Goal: Transaction & Acquisition: Purchase product/service

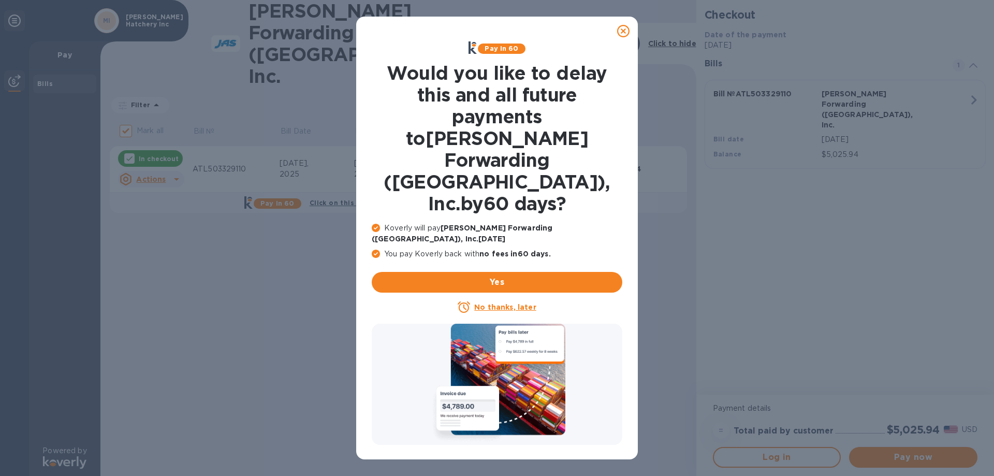
click at [511, 303] on u "No thanks, later" at bounding box center [505, 307] width 62 height 8
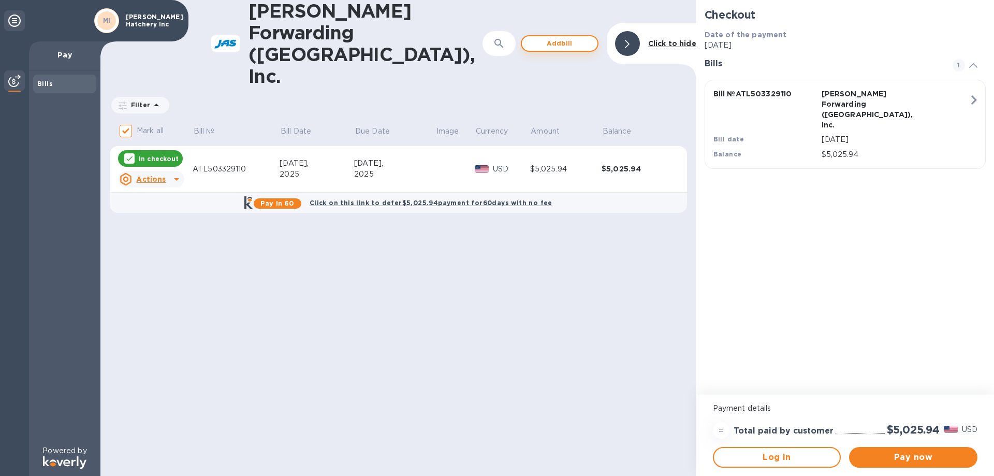
click at [546, 37] on span "Add bill" at bounding box center [559, 43] width 59 height 12
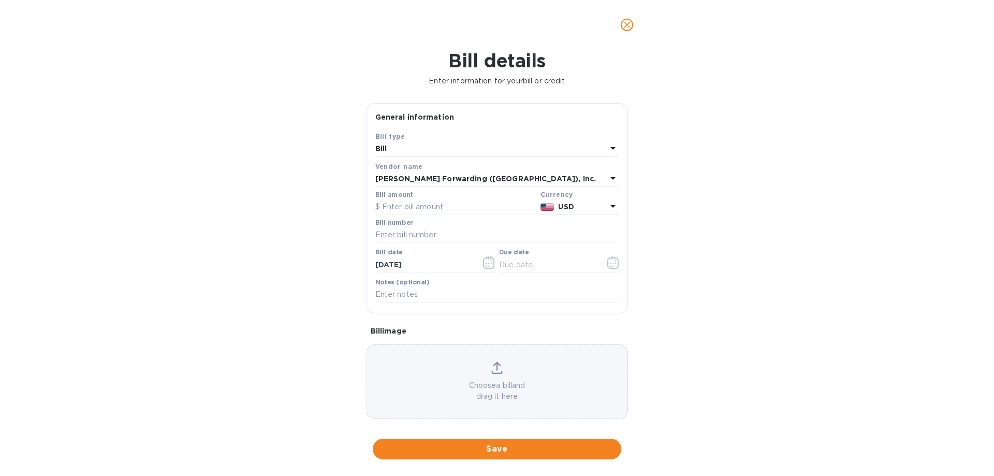
click at [453, 152] on div "Bill" at bounding box center [490, 149] width 231 height 14
click at [443, 173] on p "Bill" at bounding box center [492, 173] width 219 height 11
click at [610, 150] on icon at bounding box center [612, 148] width 5 height 3
click at [470, 192] on p "Credit" at bounding box center [492, 192] width 219 height 11
click at [478, 215] on input "text" at bounding box center [455, 207] width 161 height 16
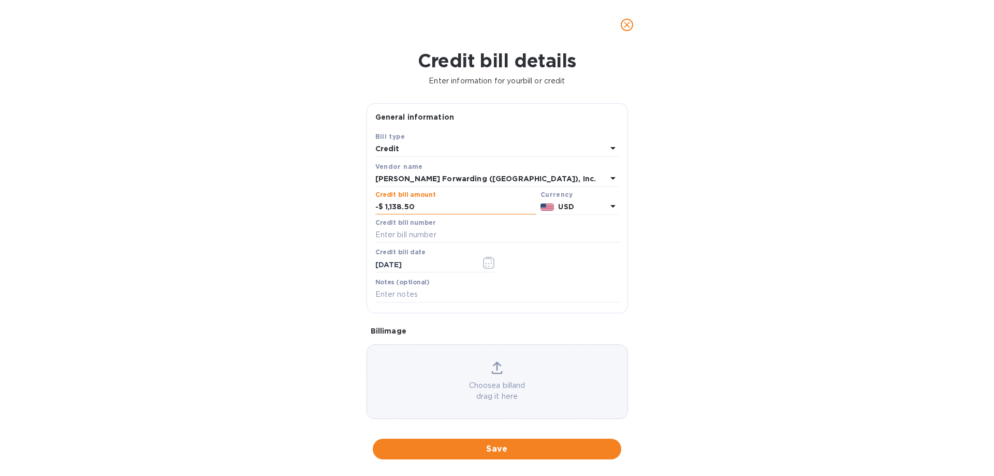
type input "1,138.50"
type input "ATL500754885"
type input "[DATE]"
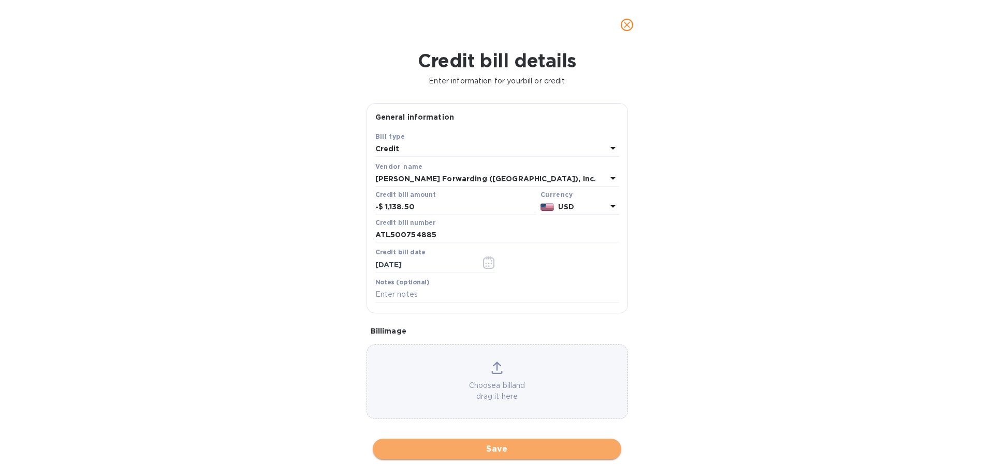
click at [498, 452] on span "Save" at bounding box center [497, 448] width 232 height 12
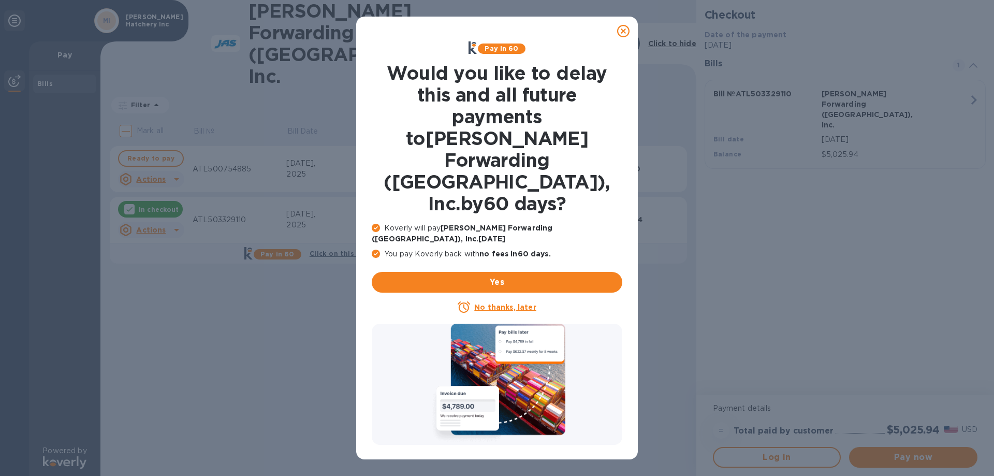
click at [523, 303] on u "No thanks, later" at bounding box center [505, 307] width 62 height 8
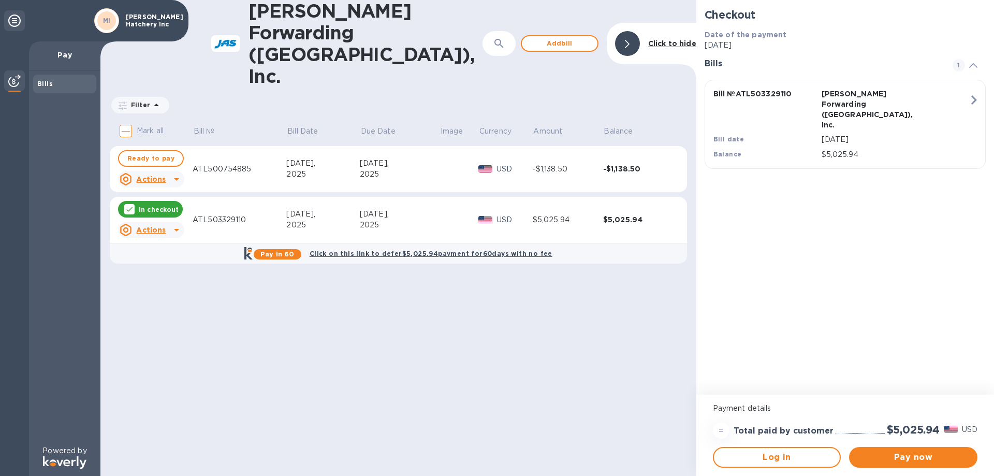
click at [152, 175] on u "Actions" at bounding box center [150, 179] width 29 height 8
click at [154, 202] on b "Delete" at bounding box center [160, 202] width 26 height 8
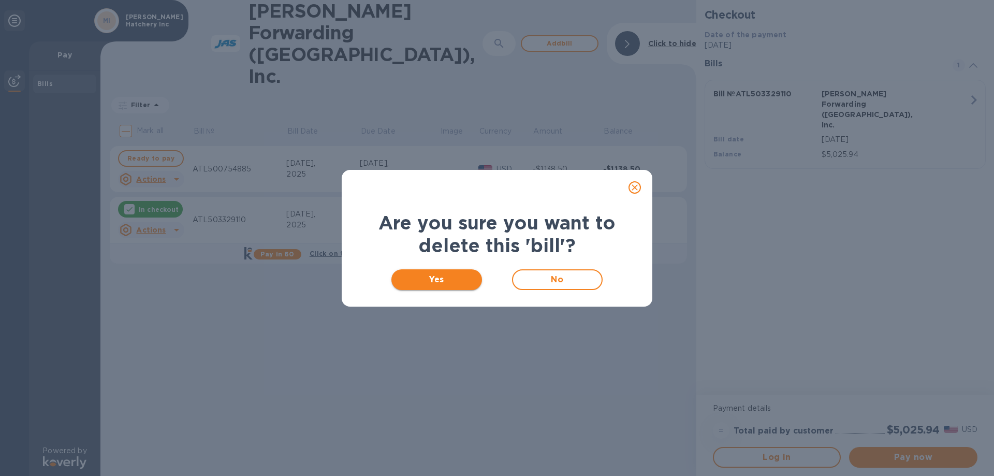
click at [430, 283] on span "Yes" at bounding box center [436, 279] width 74 height 12
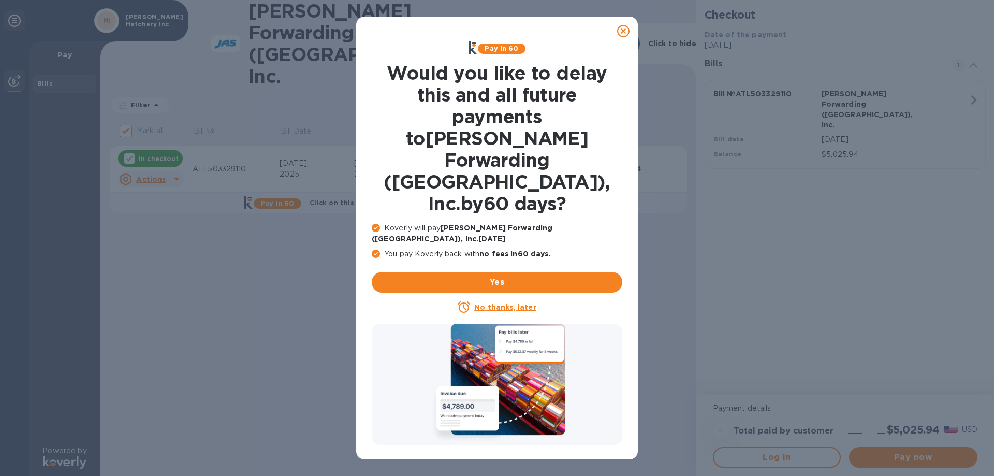
click at [504, 303] on u "No thanks, later" at bounding box center [505, 307] width 62 height 8
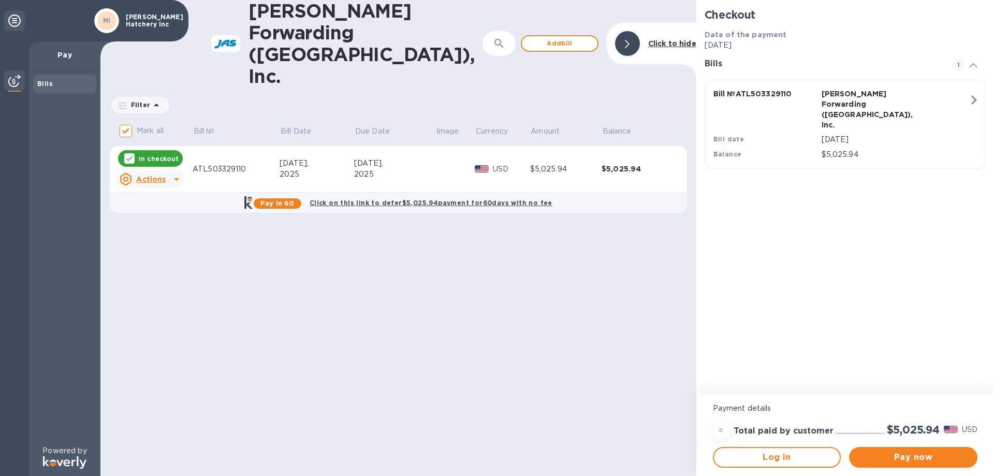
click at [175, 173] on icon at bounding box center [176, 179] width 12 height 12
click at [156, 199] on b "Delete" at bounding box center [160, 202] width 26 height 8
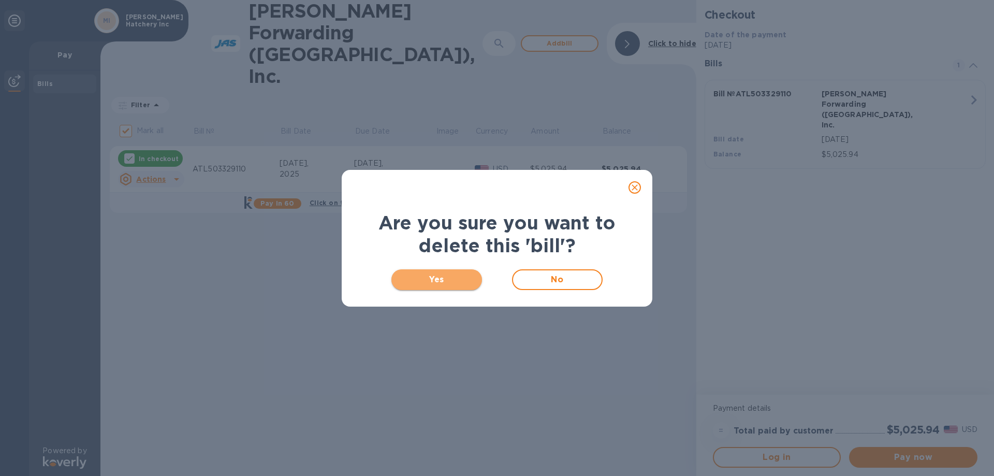
click at [421, 284] on span "Yes" at bounding box center [436, 279] width 74 height 12
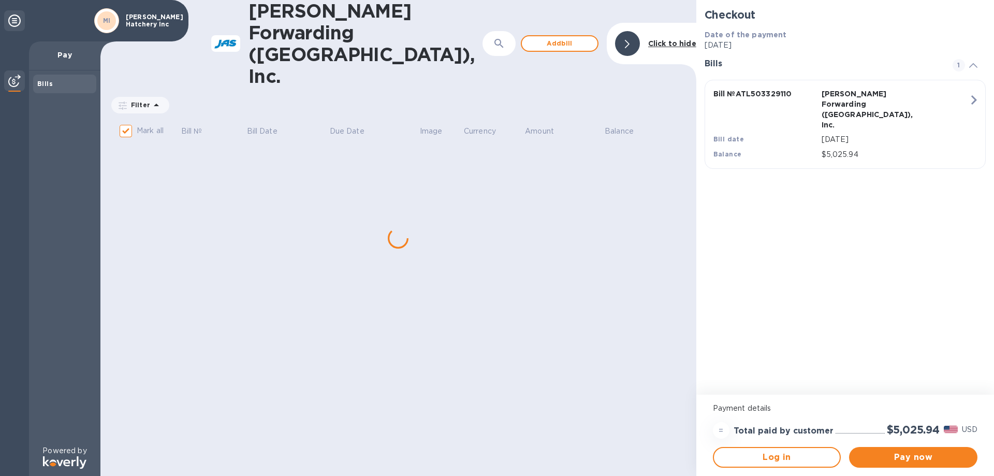
checkbox input "false"
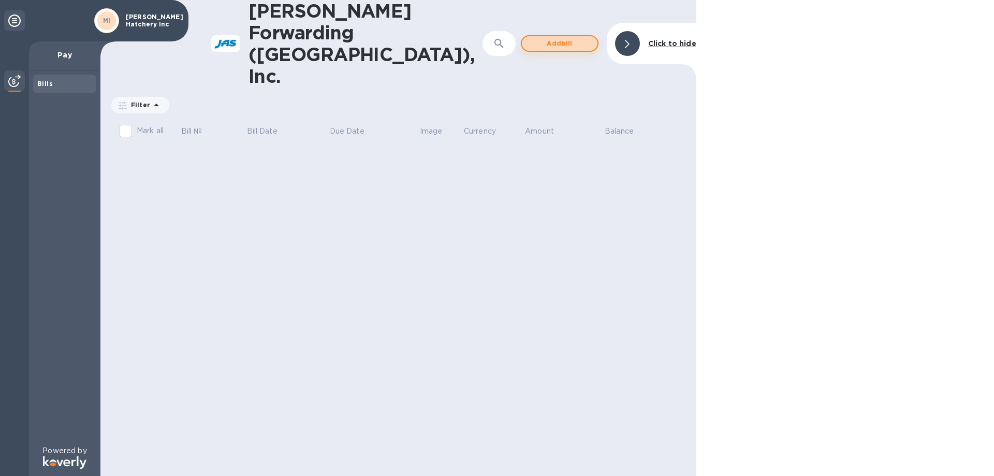
click at [556, 37] on span "Add bill" at bounding box center [559, 43] width 59 height 12
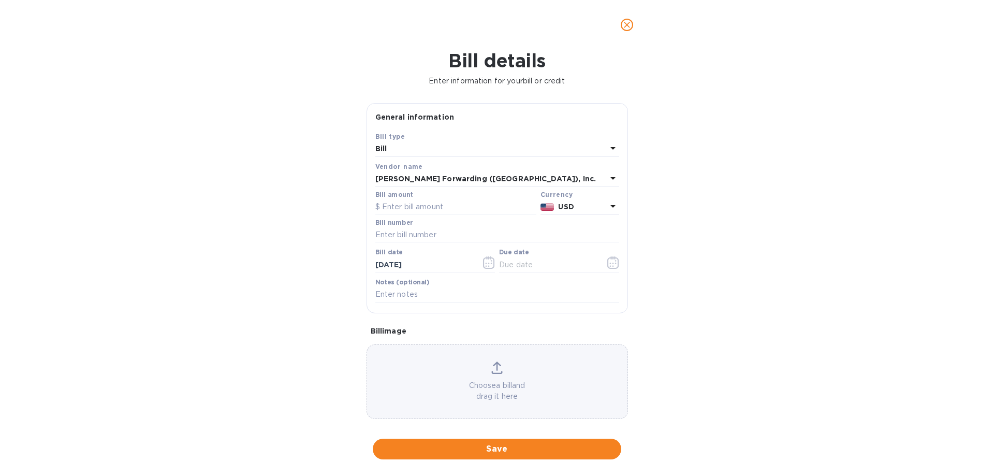
click at [606, 154] on icon at bounding box center [612, 148] width 12 height 12
click at [529, 207] on div "Bill type Bill Credit" at bounding box center [497, 179] width 244 height 77
click at [529, 201] on div "Credit" at bounding box center [492, 192] width 227 height 19
click at [479, 215] on input "text" at bounding box center [455, 207] width 161 height 16
type input "1,138.50"
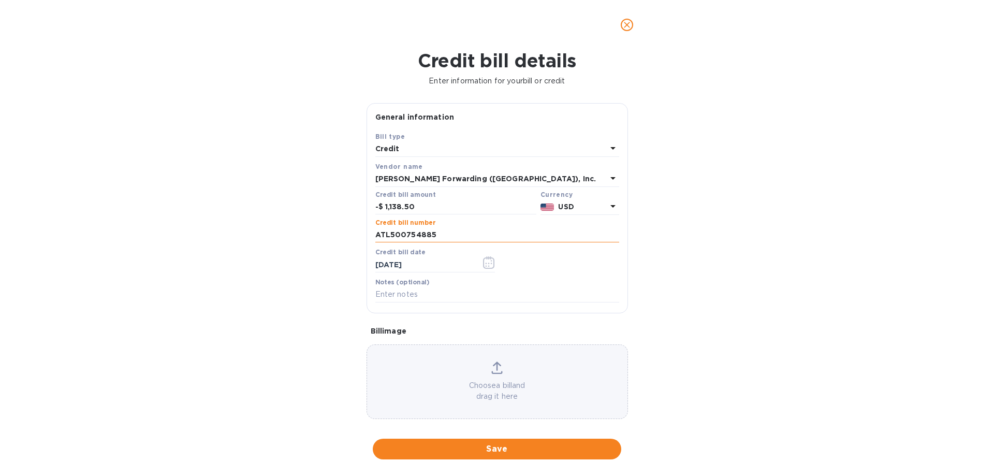
type input "ATL500754885"
click at [429, 272] on input "[DATE]" at bounding box center [424, 265] width 98 height 16
type input "0_/__/____"
type input "[DATE]"
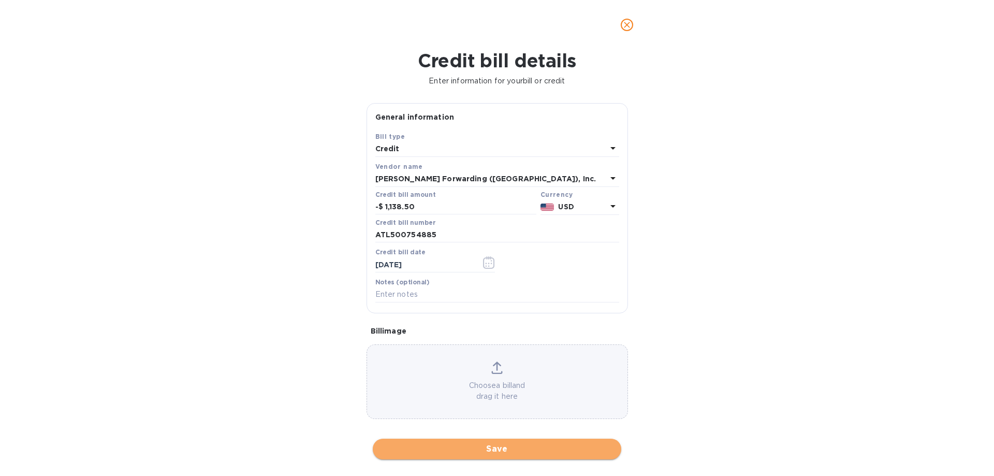
click at [492, 448] on span "Save" at bounding box center [497, 448] width 232 height 12
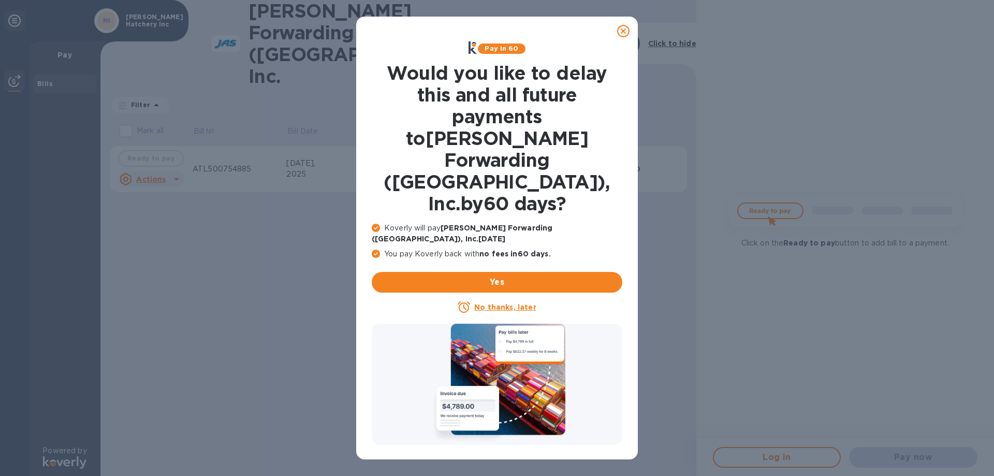
click at [507, 303] on u "No thanks, later" at bounding box center [505, 307] width 62 height 8
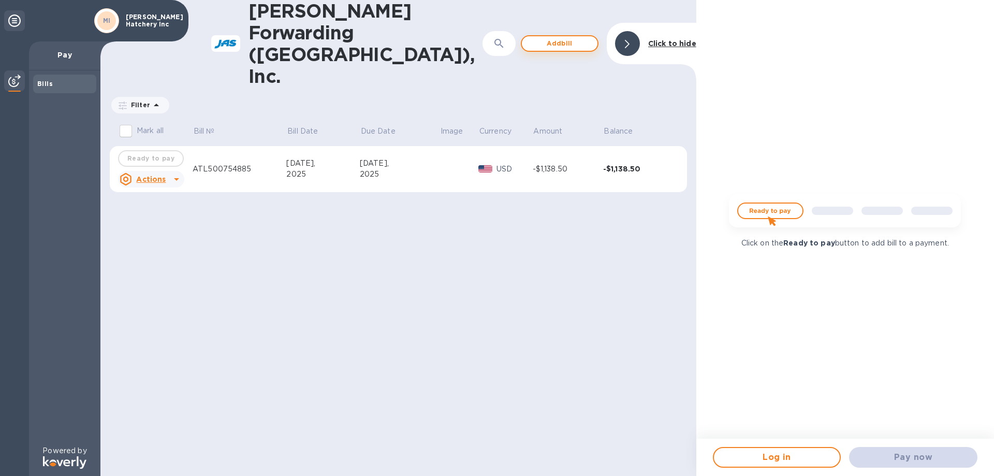
click at [567, 37] on span "Add bill" at bounding box center [559, 43] width 59 height 12
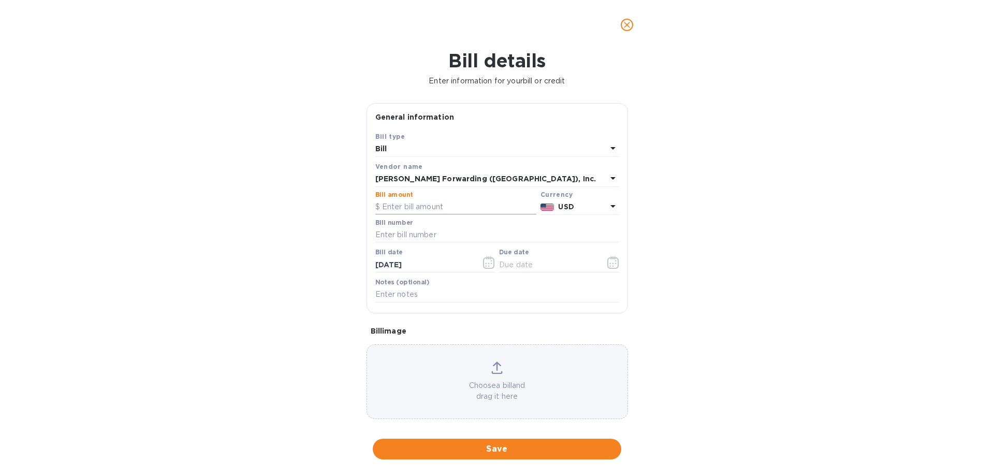
click at [486, 215] on input "text" at bounding box center [455, 207] width 161 height 16
type input "6,288.75"
type input "ATL503329110"
type input "[DATE]"
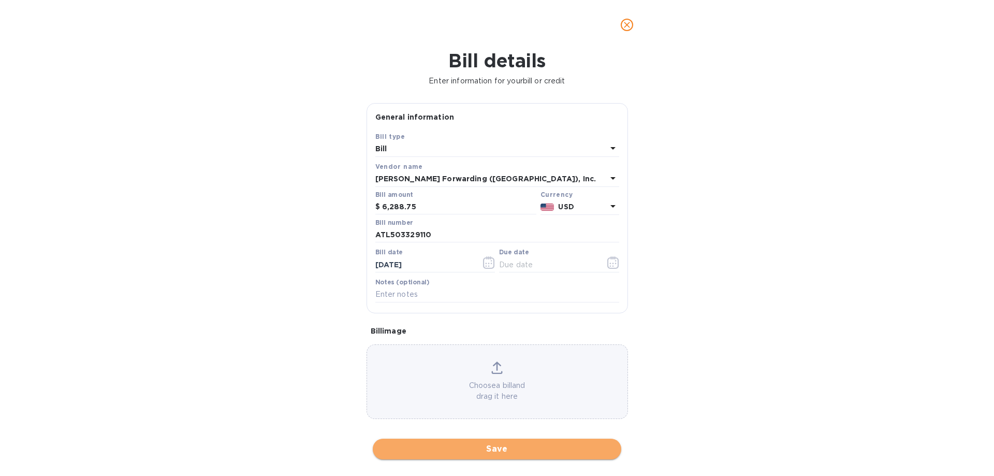
click at [485, 444] on span "Save" at bounding box center [497, 448] width 232 height 12
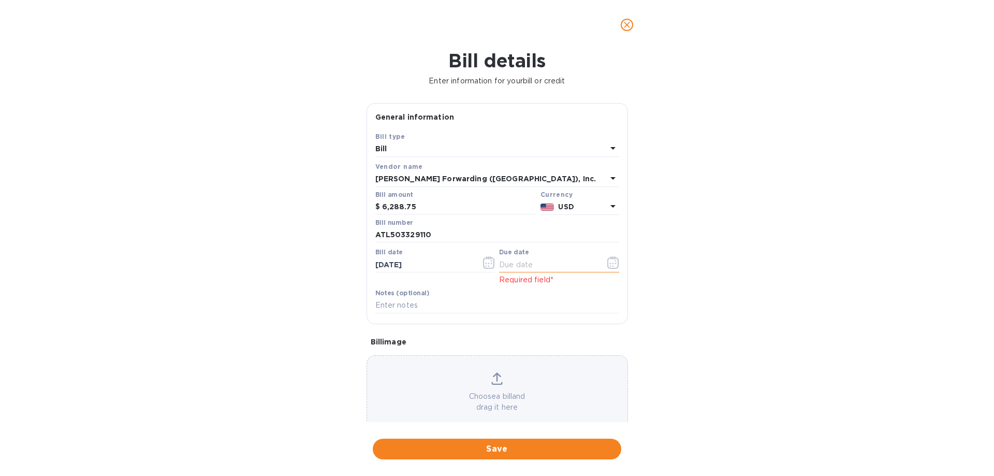
click at [530, 272] on input "text" at bounding box center [548, 265] width 98 height 16
type input "[DATE]"
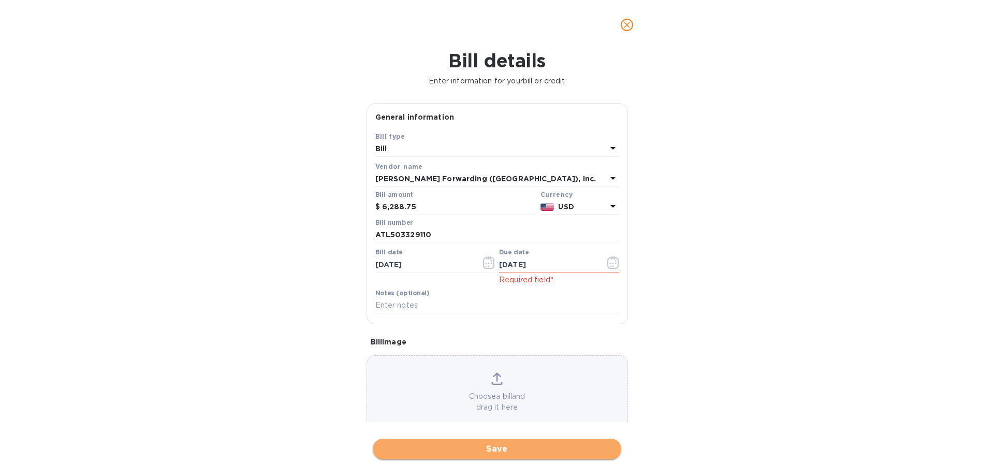
click at [494, 448] on span "Save" at bounding box center [497, 448] width 232 height 12
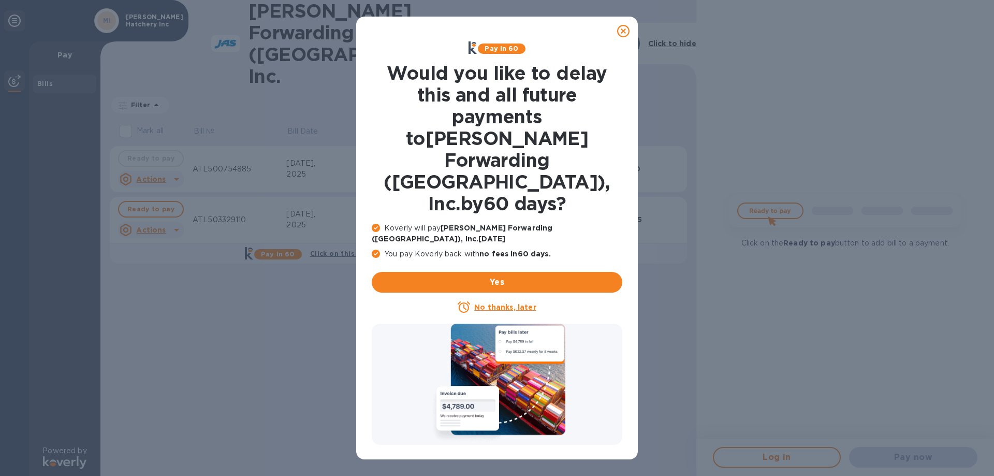
click at [501, 303] on u "No thanks, later" at bounding box center [505, 307] width 62 height 8
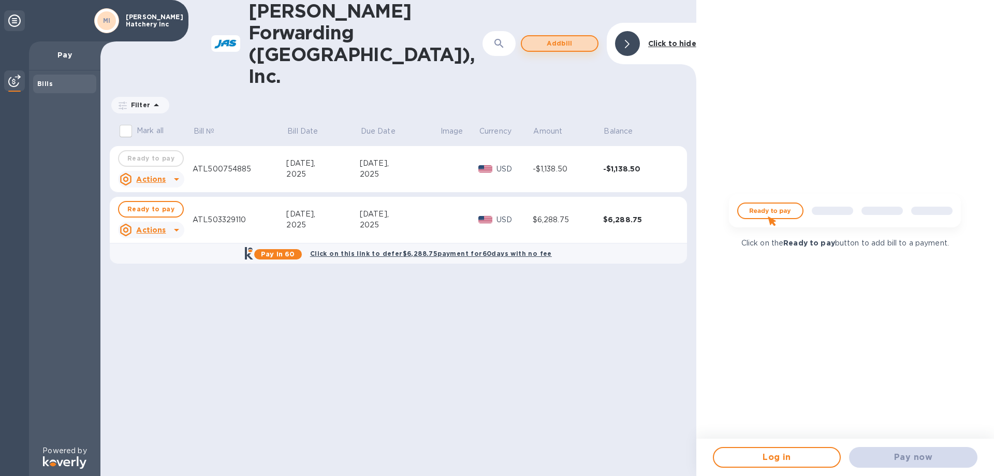
click at [556, 37] on span "Add bill" at bounding box center [559, 43] width 59 height 12
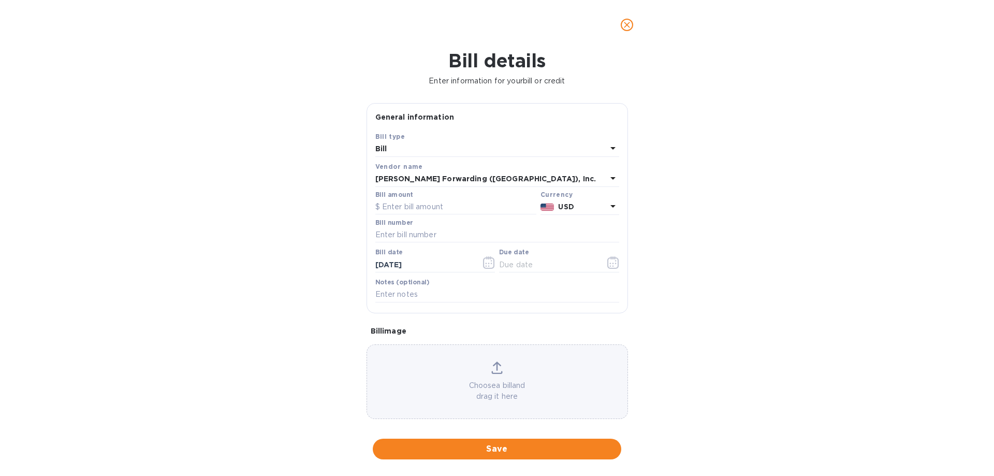
click at [426, 213] on div "Bill amount" at bounding box center [455, 203] width 161 height 24
click at [424, 215] on input "text" at bounding box center [455, 207] width 161 height 16
type input "6,427.69"
type input "[DATE]"
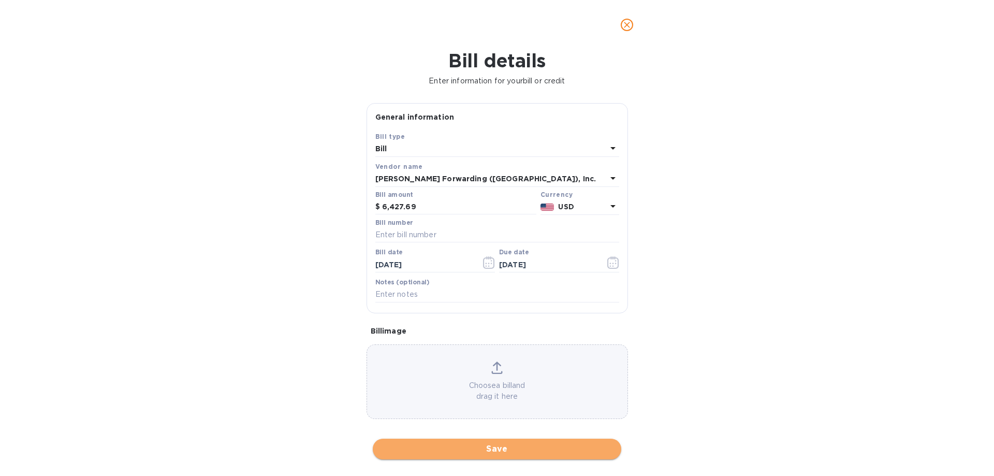
click at [498, 443] on span "Save" at bounding box center [497, 448] width 232 height 12
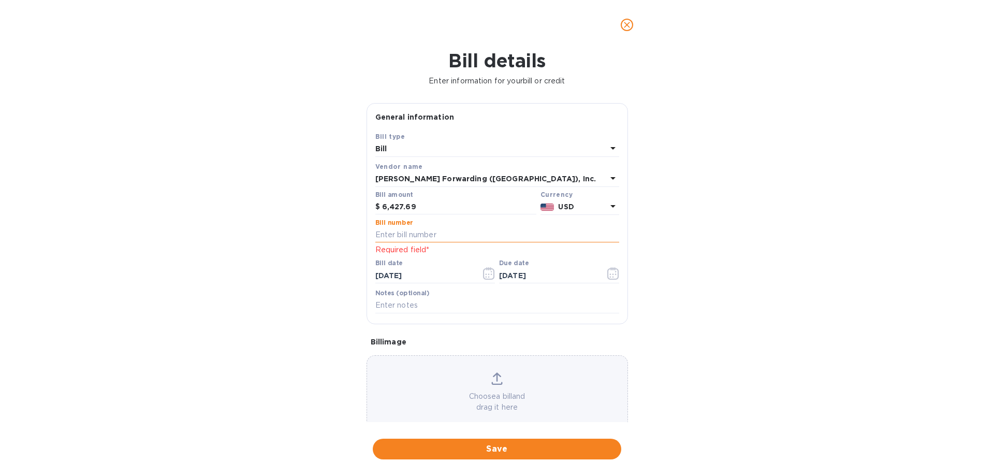
click at [430, 243] on input "text" at bounding box center [497, 235] width 244 height 16
type input "ATL503356595"
click at [496, 446] on span "Save" at bounding box center [497, 448] width 232 height 12
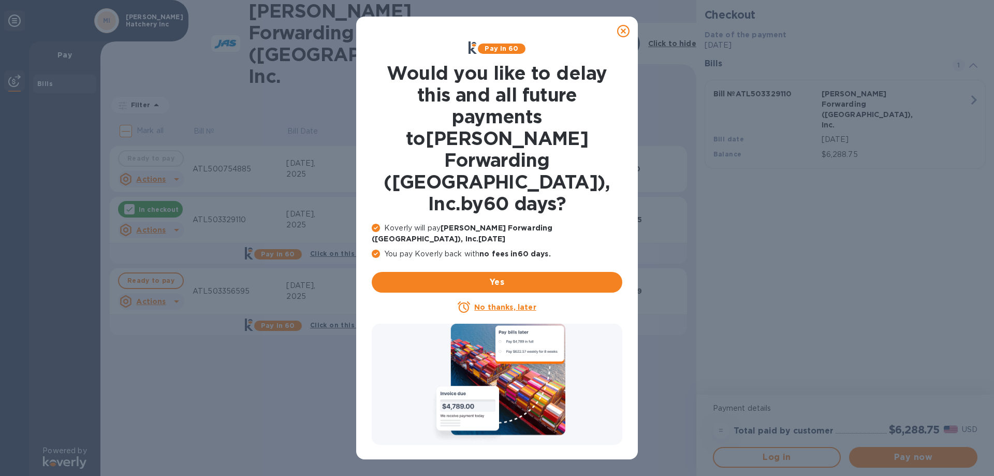
click at [507, 301] on div "No thanks, later" at bounding box center [497, 307] width 250 height 12
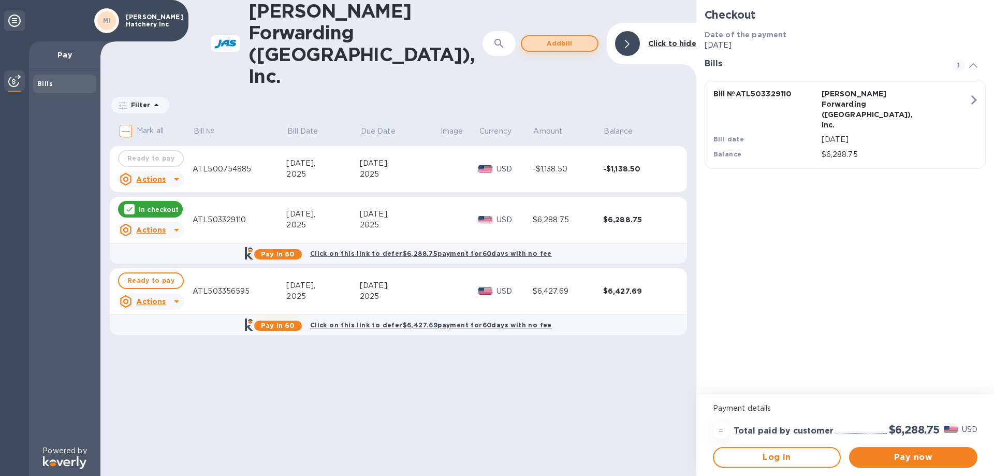
click at [557, 37] on span "Add bill" at bounding box center [559, 43] width 59 height 12
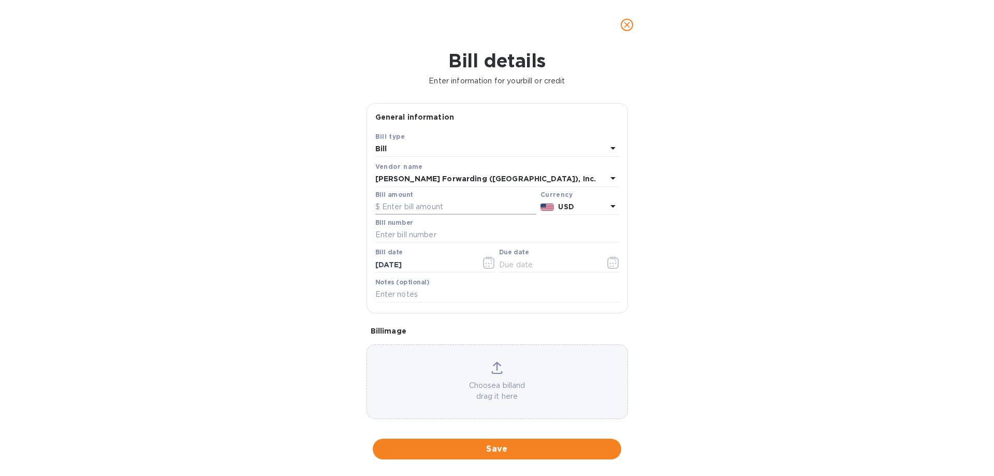
click at [487, 215] on input "text" at bounding box center [455, 207] width 161 height 16
type input "4,586.21"
type input "ATL503376623"
click at [542, 272] on input "text" at bounding box center [548, 265] width 98 height 16
type input "[DATE]"
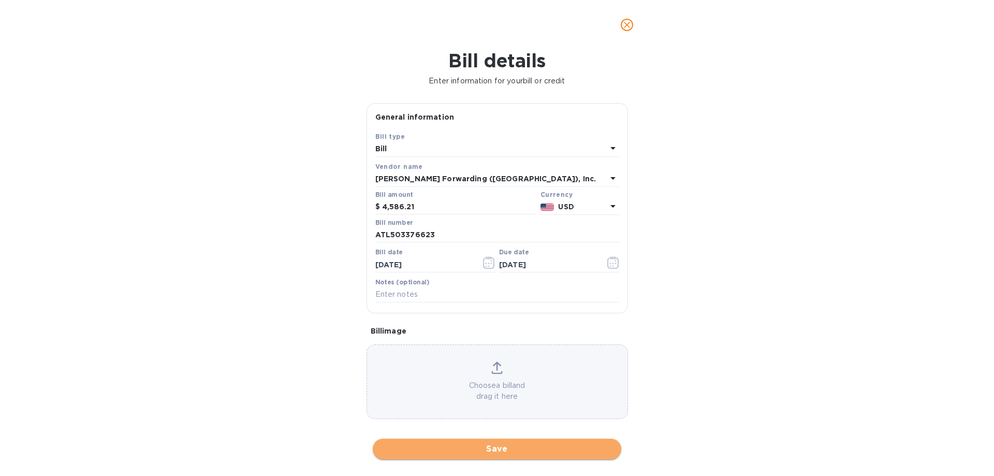
click at [493, 452] on span "Save" at bounding box center [497, 448] width 232 height 12
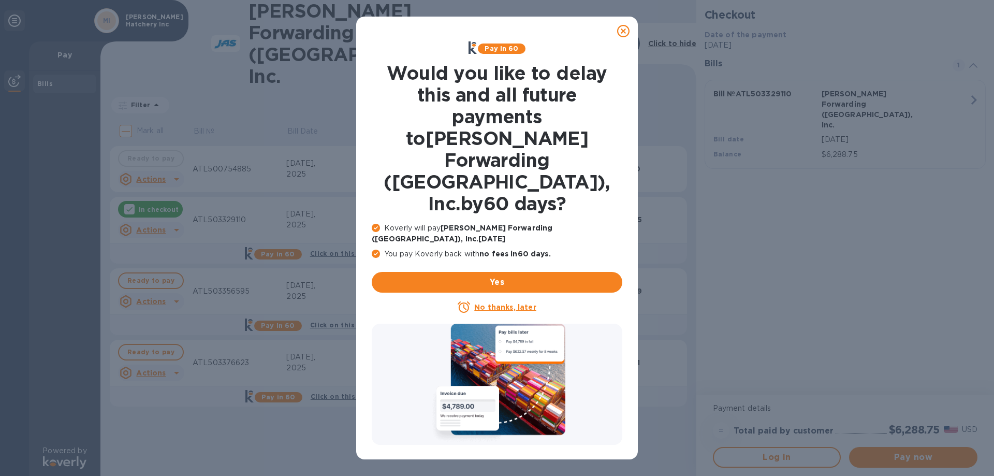
click at [513, 303] on u "No thanks, later" at bounding box center [505, 307] width 62 height 8
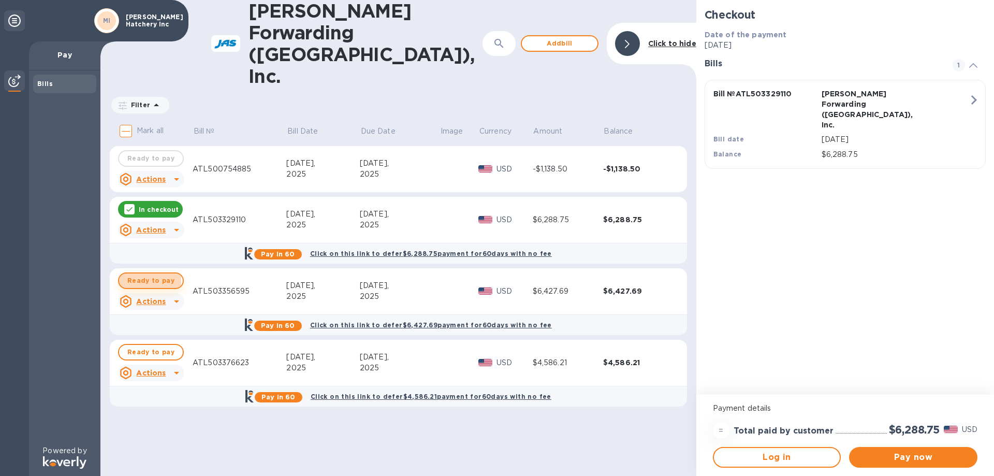
click at [147, 274] on span "Ready to pay" at bounding box center [150, 280] width 47 height 12
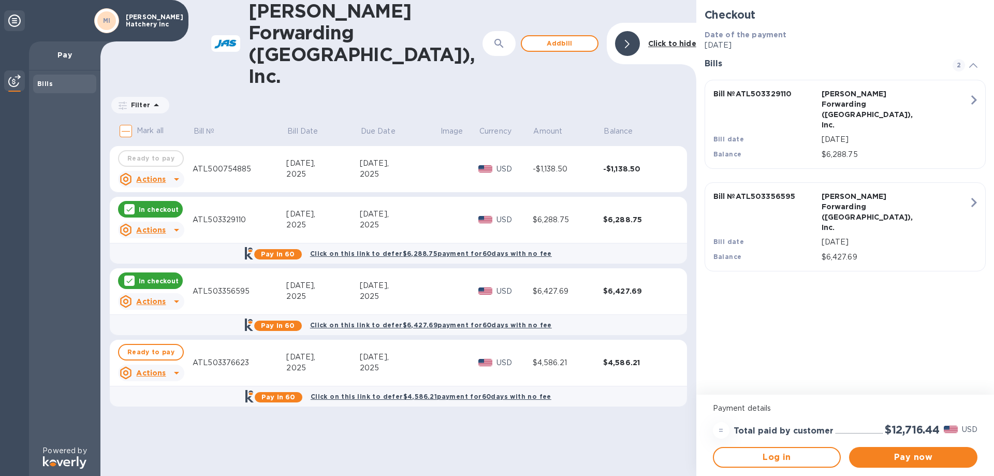
click at [158, 148] on div "Ready to pay" at bounding box center [151, 158] width 70 height 21
click at [158, 175] on u "Actions" at bounding box center [150, 179] width 29 height 8
click at [158, 135] on div at bounding box center [497, 238] width 994 height 476
click at [136, 346] on span "Ready to pay" at bounding box center [150, 352] width 47 height 12
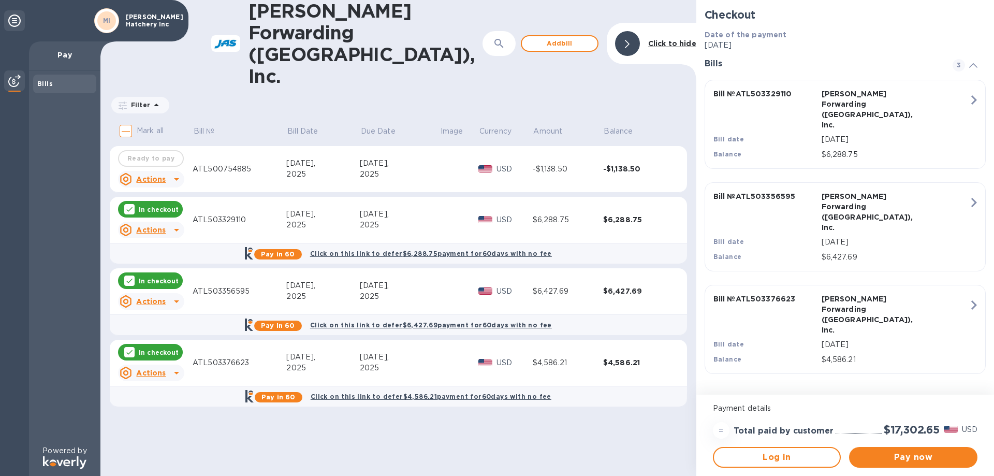
click at [173, 148] on div "Ready to pay" at bounding box center [151, 158] width 70 height 21
click at [171, 148] on div "Ready to pay" at bounding box center [151, 158] width 70 height 21
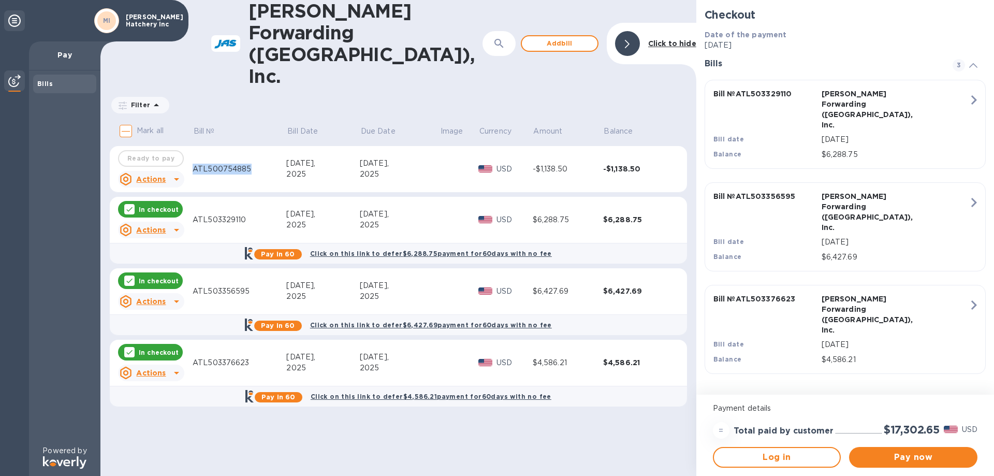
click at [171, 148] on div "Ready to pay" at bounding box center [151, 158] width 70 height 21
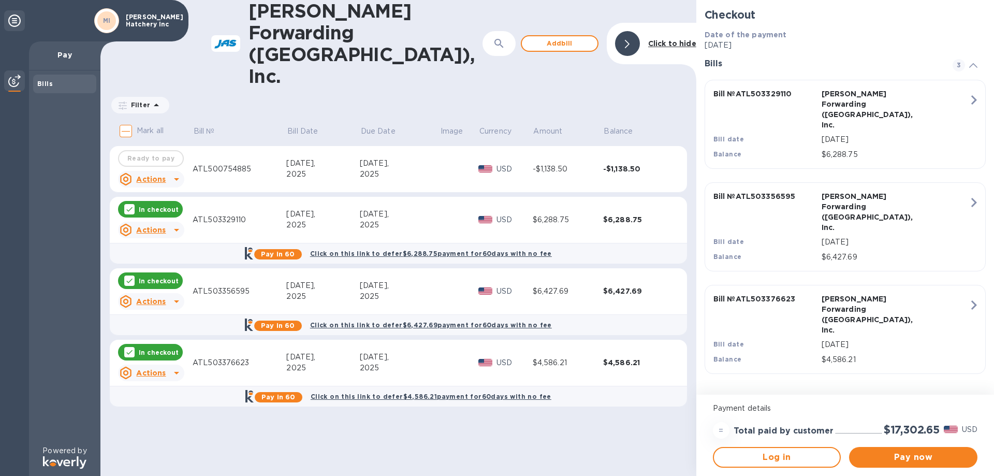
click at [161, 175] on u "Actions" at bounding box center [150, 179] width 29 height 8
click at [161, 134] on div at bounding box center [497, 238] width 994 height 476
click at [175, 173] on icon at bounding box center [176, 179] width 12 height 12
click at [145, 199] on div "Delete" at bounding box center [160, 203] width 30 height 17
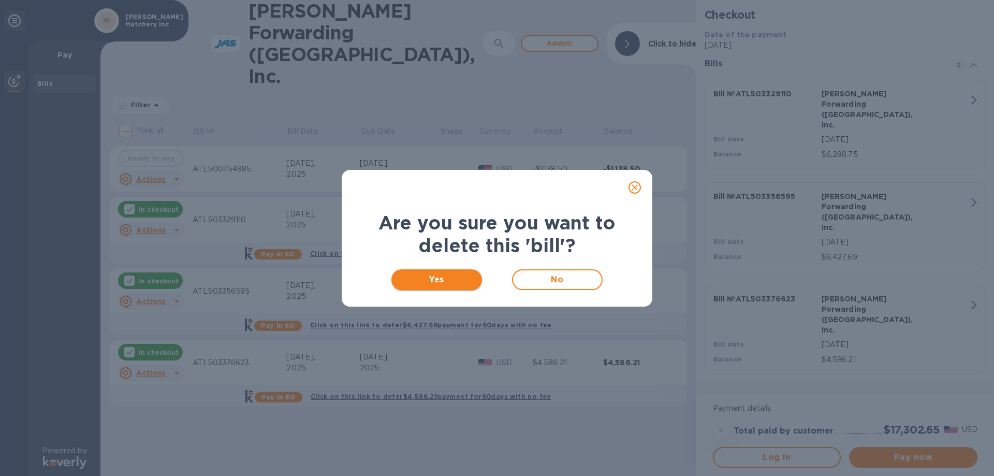
click at [433, 282] on span "Yes" at bounding box center [436, 279] width 74 height 12
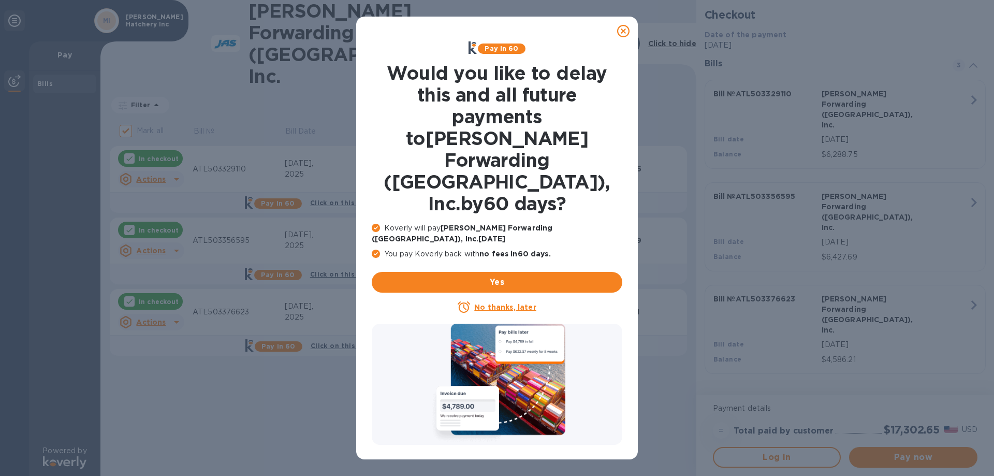
click at [492, 303] on u "No thanks, later" at bounding box center [505, 307] width 62 height 8
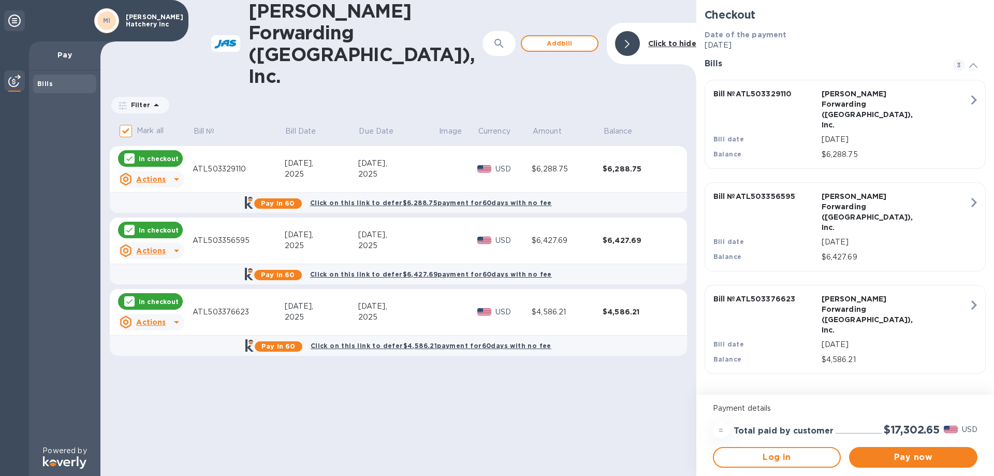
click at [149, 297] on p "In checkout" at bounding box center [159, 301] width 40 height 9
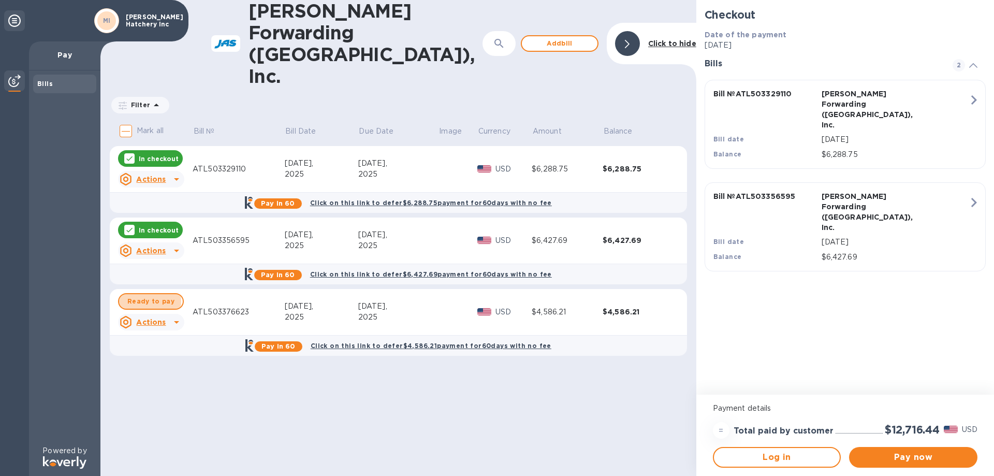
click at [149, 295] on span "Ready to pay" at bounding box center [150, 301] width 47 height 12
checkbox input "true"
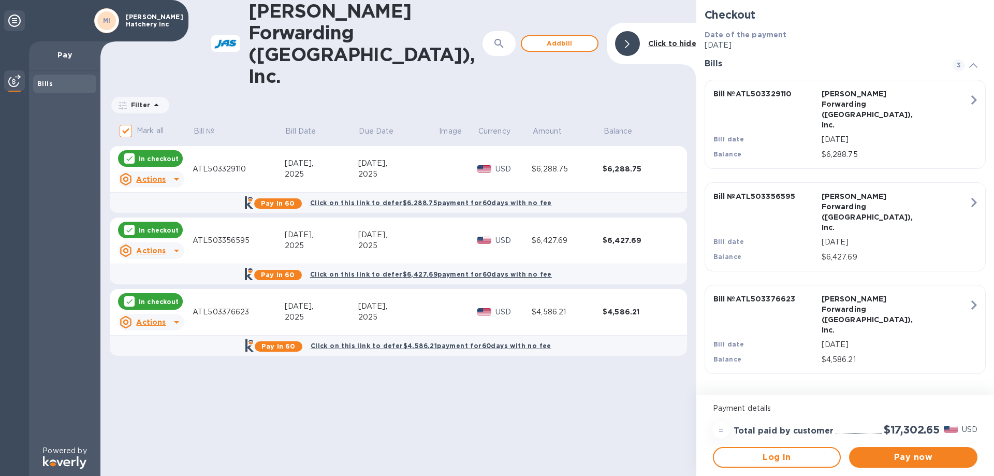
click at [142, 318] on u "Actions" at bounding box center [150, 322] width 29 height 8
click at [137, 348] on icon at bounding box center [136, 346] width 12 height 12
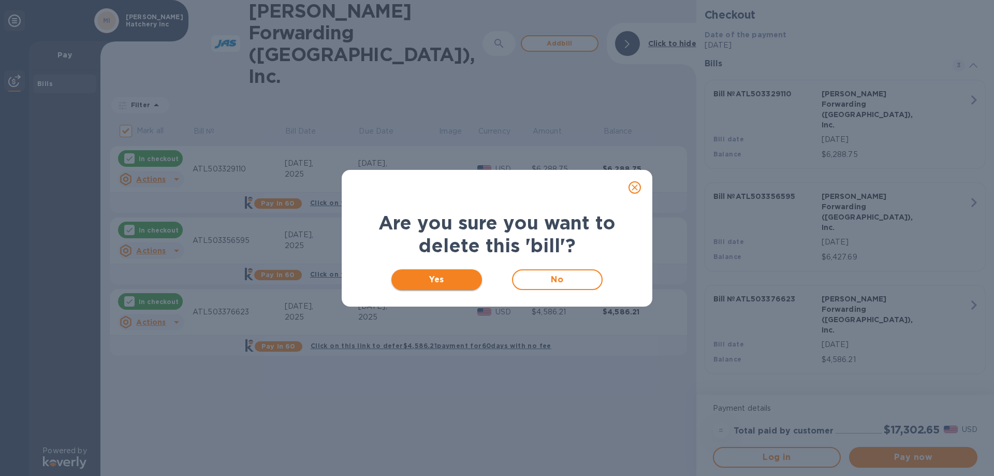
click at [454, 284] on span "Yes" at bounding box center [436, 279] width 74 height 12
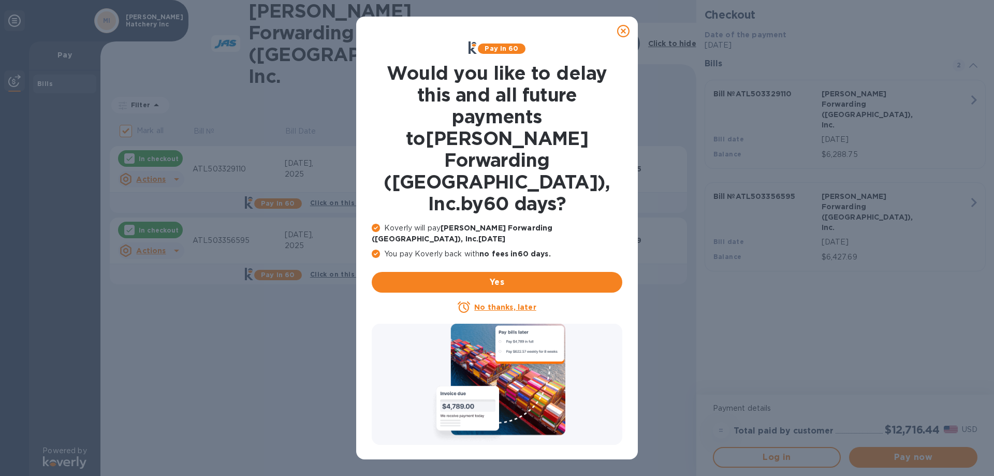
click at [522, 303] on u "No thanks, later" at bounding box center [505, 307] width 62 height 8
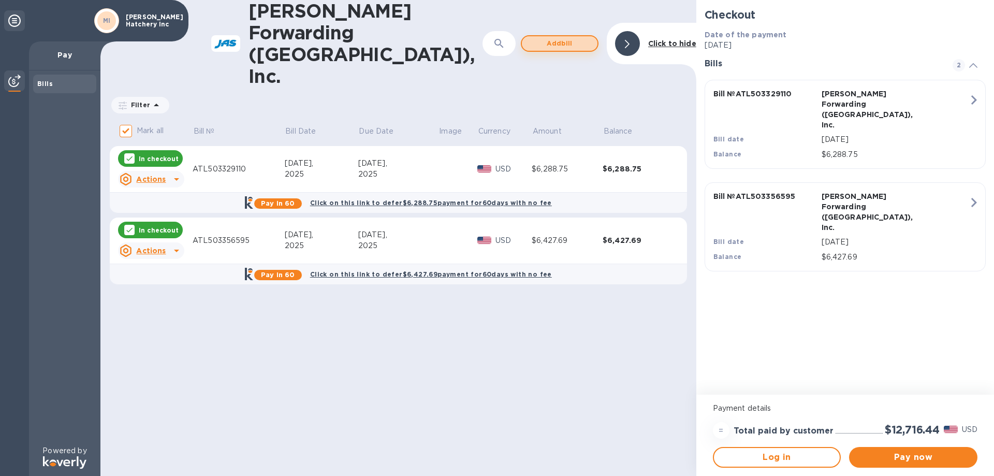
click at [566, 37] on span "Add bill" at bounding box center [559, 43] width 59 height 12
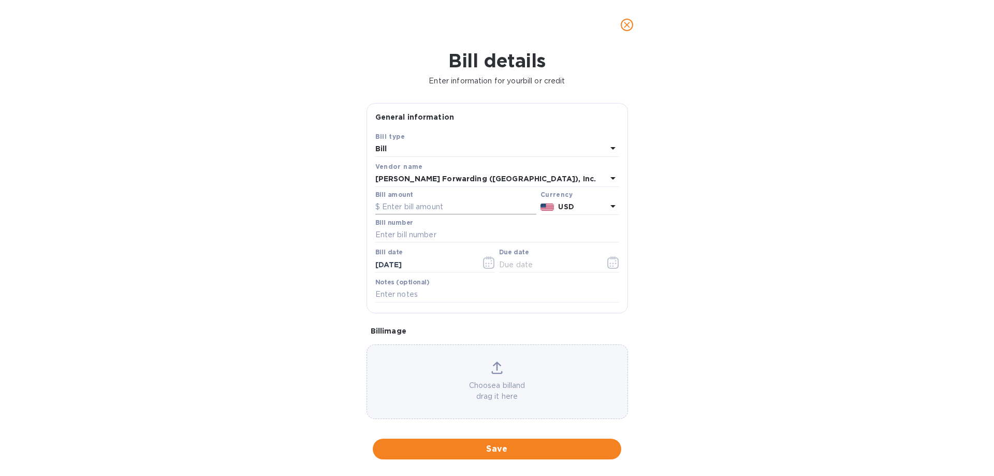
click at [480, 215] on input "text" at bounding box center [455, 207] width 161 height 16
type input "3,447.71"
type input "ATL503376623"
type input "[DATE]"
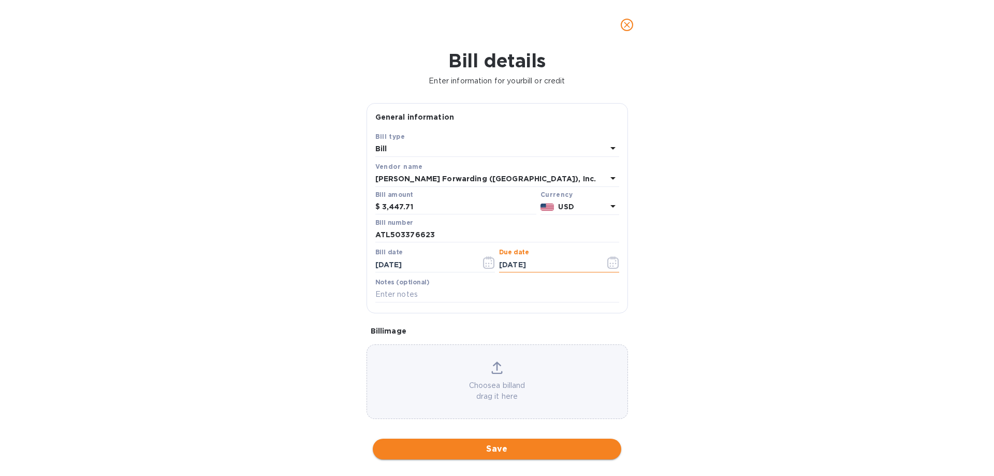
click at [494, 447] on span "Save" at bounding box center [497, 448] width 232 height 12
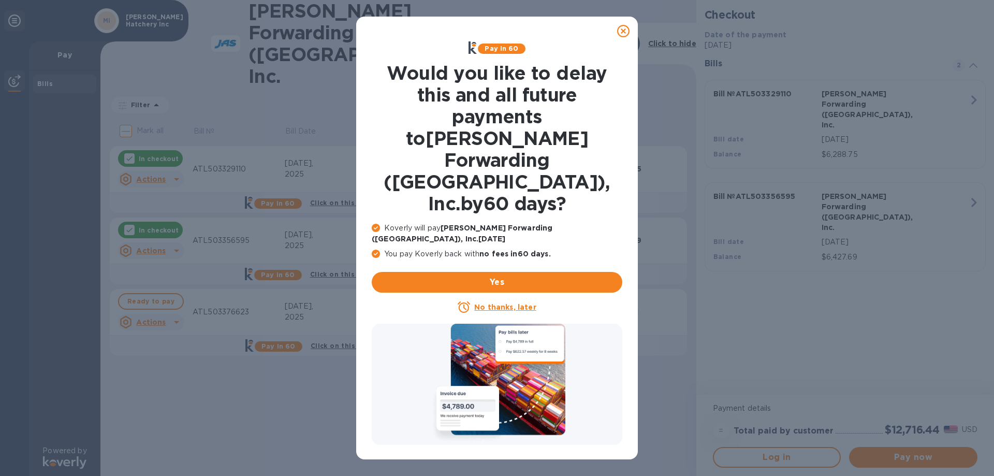
click at [526, 303] on u "No thanks, later" at bounding box center [505, 307] width 62 height 8
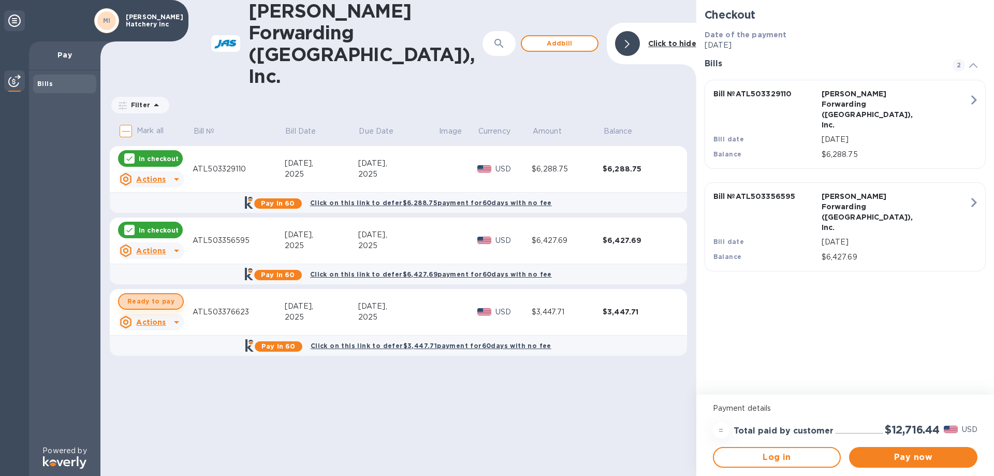
click at [161, 295] on span "Ready to pay" at bounding box center [150, 301] width 47 height 12
checkbox input "true"
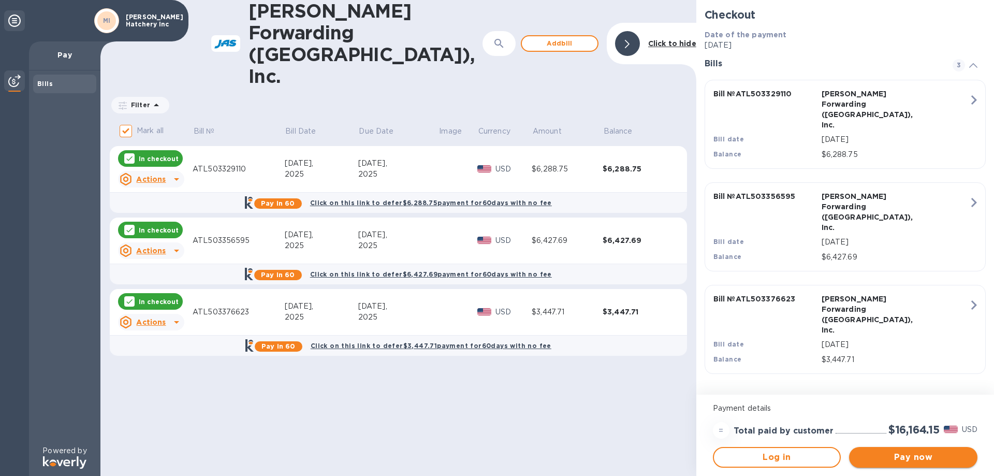
click at [898, 459] on span "Pay now" at bounding box center [913, 457] width 112 height 12
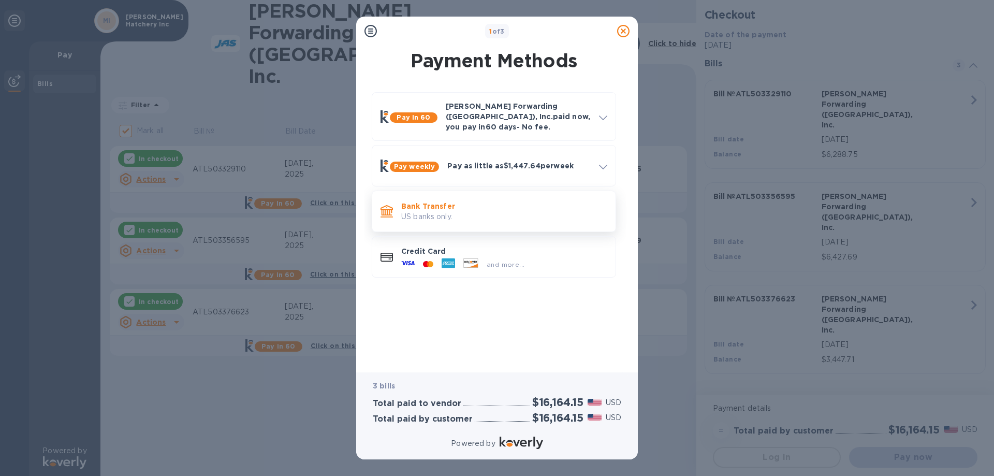
click at [428, 202] on p "Bank Transfer" at bounding box center [504, 206] width 206 height 10
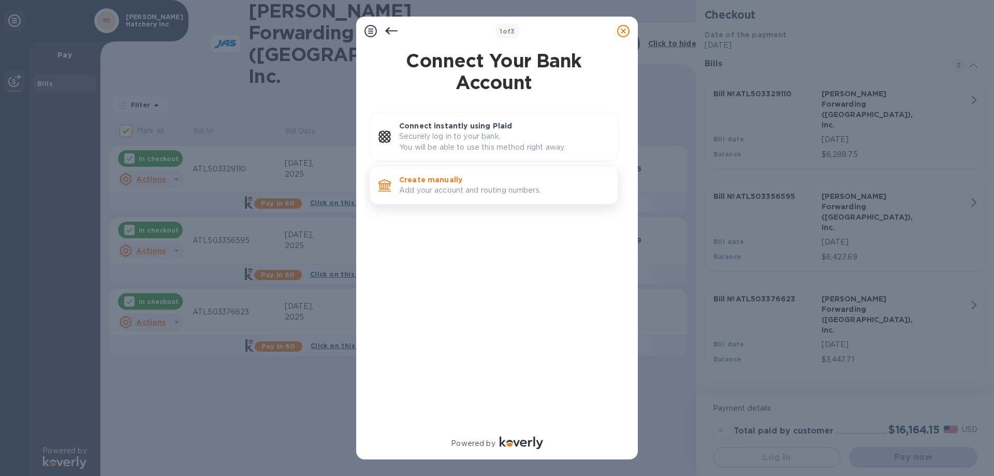
click at [443, 187] on p "Add your account and routing numbers." at bounding box center [504, 190] width 210 height 11
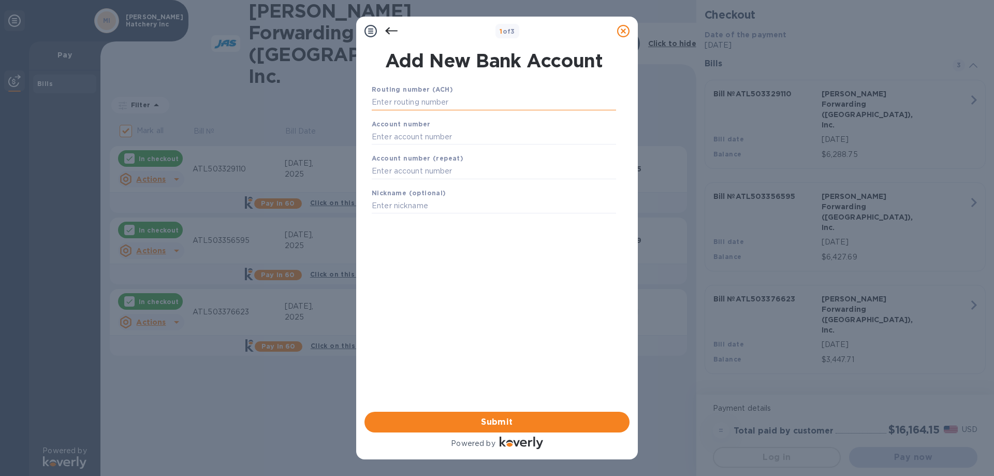
click at [438, 101] on input "text" at bounding box center [494, 103] width 244 height 16
type input "063114030"
type input "20413738"
type input "MHI"
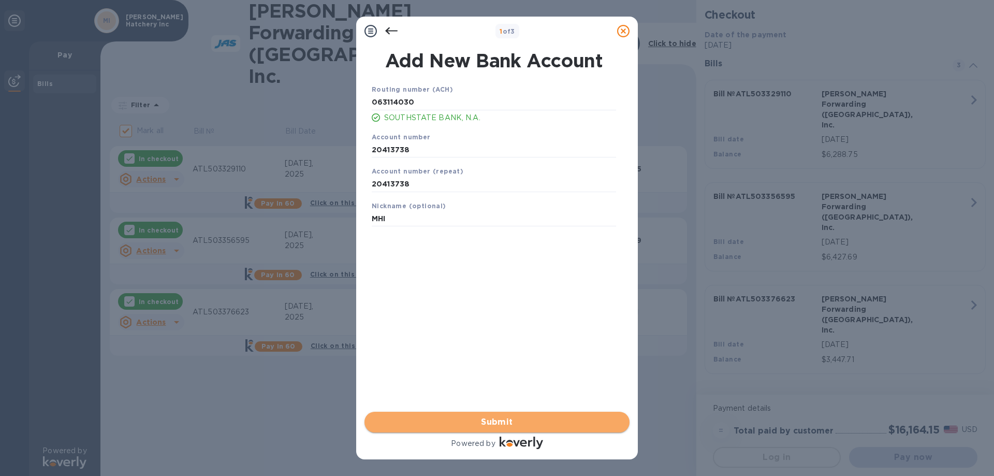
click at [514, 416] on span "Submit" at bounding box center [497, 422] width 248 height 12
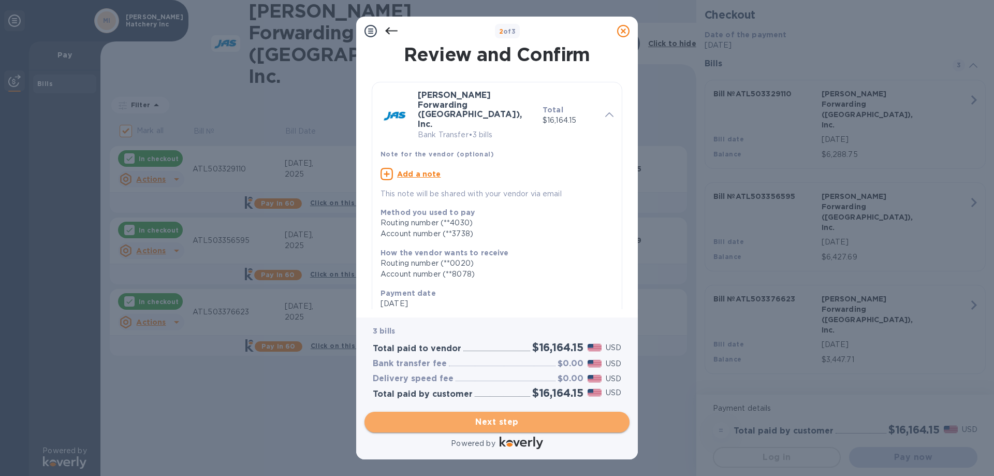
click at [509, 422] on span "Next step" at bounding box center [497, 422] width 248 height 12
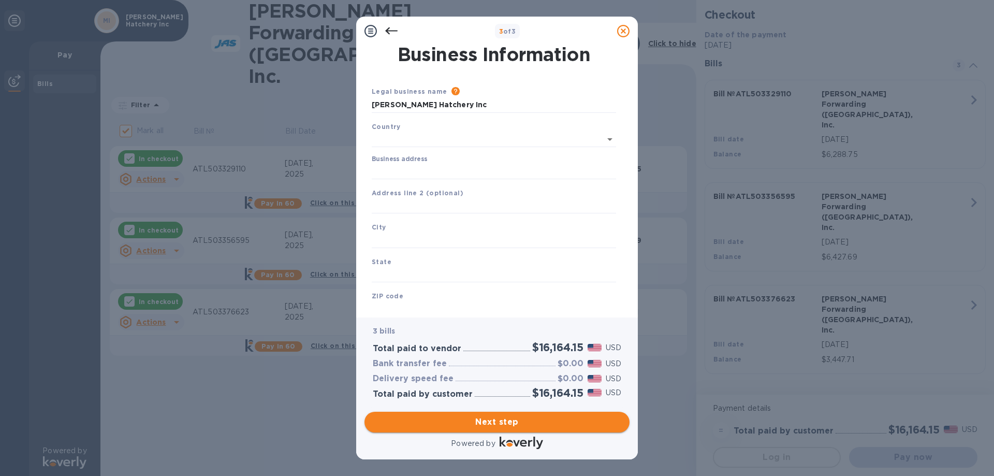
type input "[GEOGRAPHIC_DATA]"
click at [434, 175] on input "Business address" at bounding box center [494, 169] width 244 height 16
type input "[STREET_ADDRESS]"
click at [416, 244] on input "text" at bounding box center [494, 238] width 244 height 16
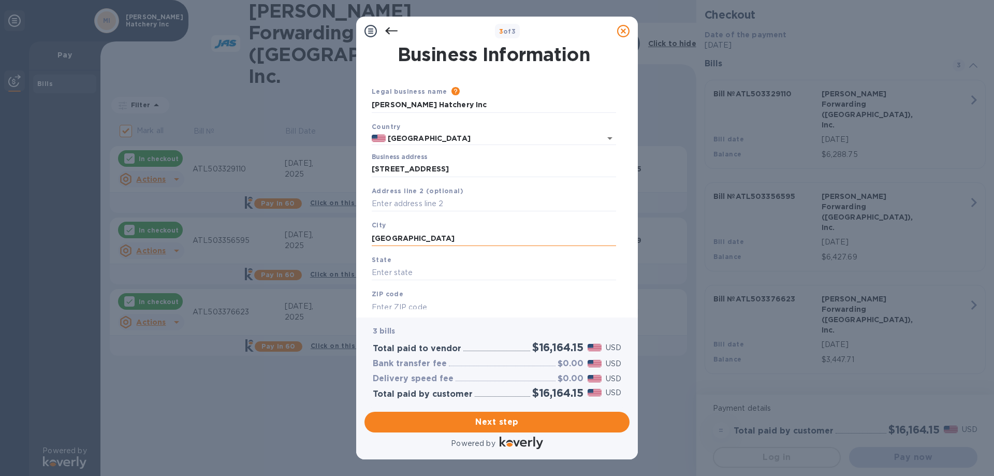
type input "[GEOGRAPHIC_DATA]"
type input "[US_STATE]"
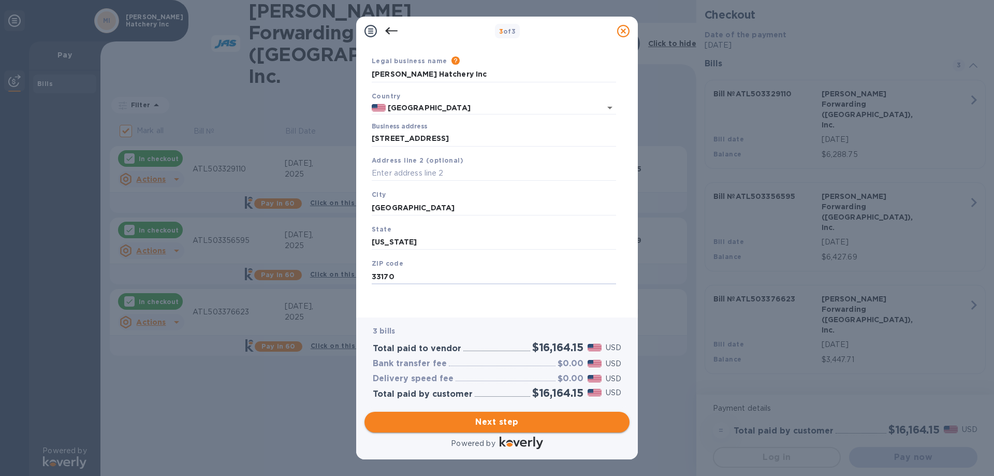
type input "33170"
click at [509, 424] on span "Next step" at bounding box center [497, 422] width 248 height 12
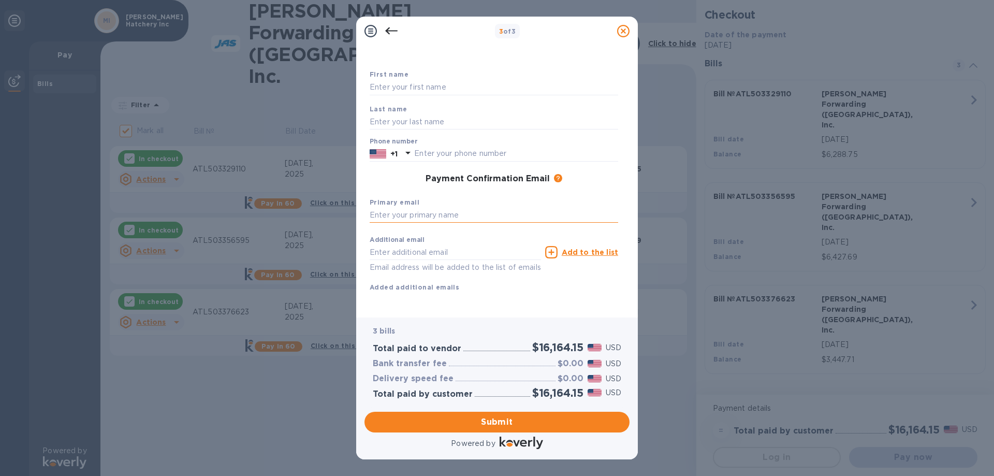
click at [476, 219] on input "text" at bounding box center [493, 215] width 248 height 16
type input "[EMAIL_ADDRESS][DOMAIN_NAME]"
type input "Edawrd"
type input "[PERSON_NAME]"
type input "3052471070"
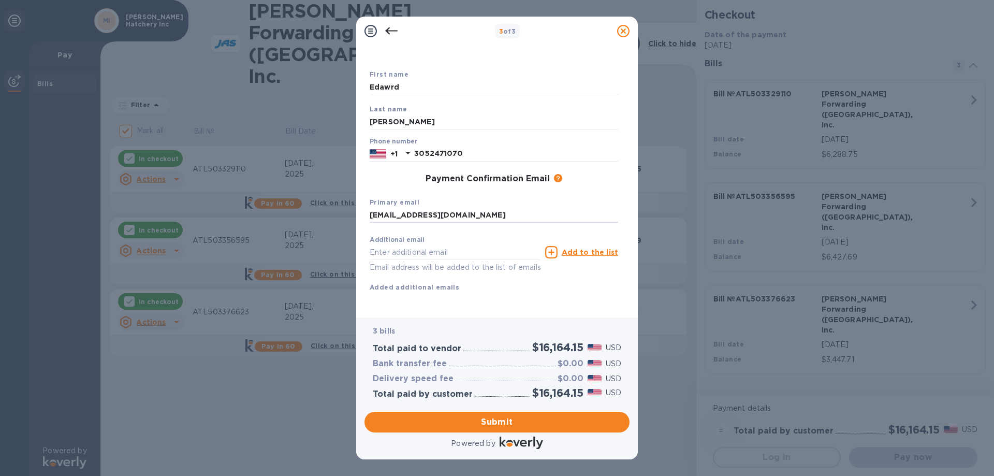
type input "[EMAIL_ADDRESS][DOMAIN_NAME]"
click at [414, 87] on input "Edawrd" at bounding box center [493, 88] width 248 height 16
type input "[PERSON_NAME]"
click at [497, 419] on span "Submit" at bounding box center [497, 422] width 248 height 12
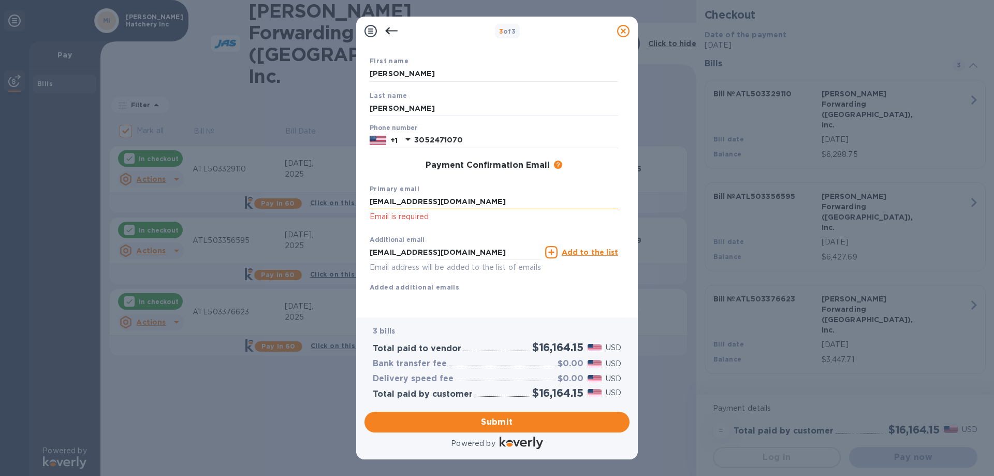
click at [499, 202] on input "[EMAIL_ADDRESS][DOMAIN_NAME]" at bounding box center [493, 202] width 248 height 16
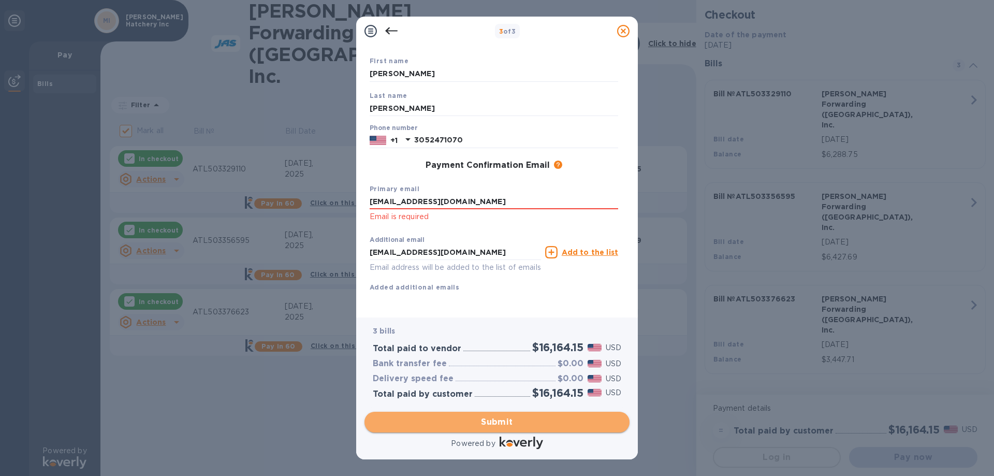
click at [492, 421] on span "Submit" at bounding box center [497, 422] width 248 height 12
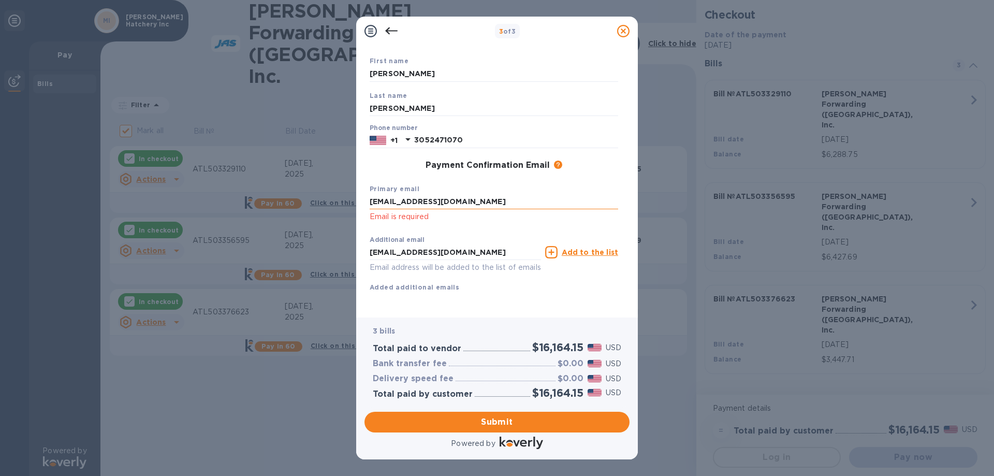
click at [498, 197] on input "[EMAIL_ADDRESS][DOMAIN_NAME]" at bounding box center [493, 202] width 248 height 16
type input "r"
type input "[EMAIL_ADDRESS][DOMAIN_NAME]"
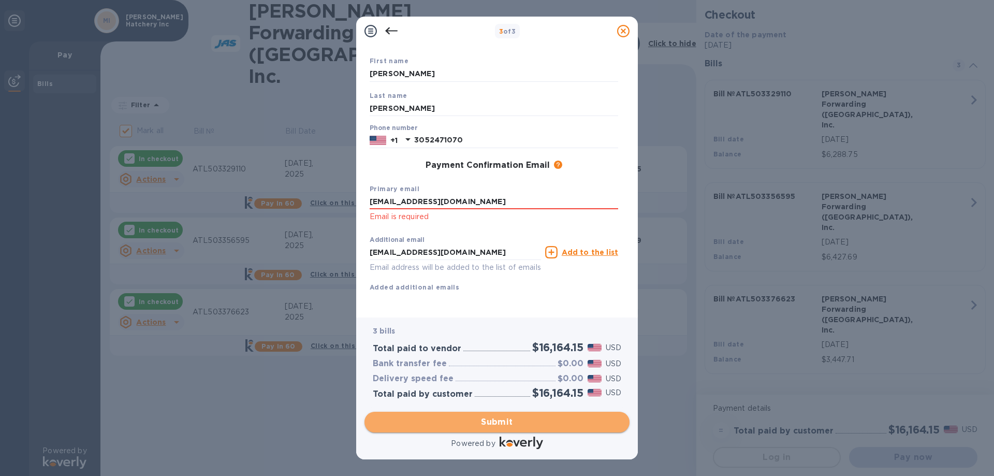
click at [480, 418] on span "Submit" at bounding box center [497, 422] width 248 height 12
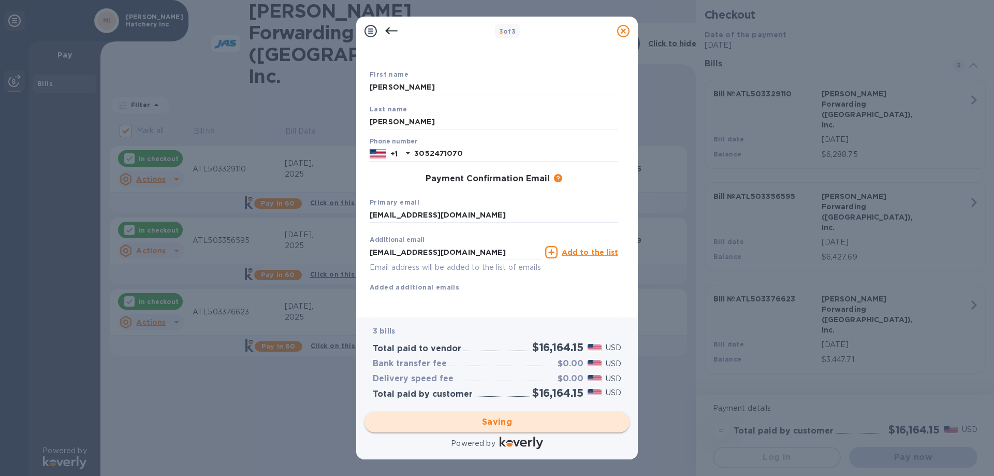
checkbox input "false"
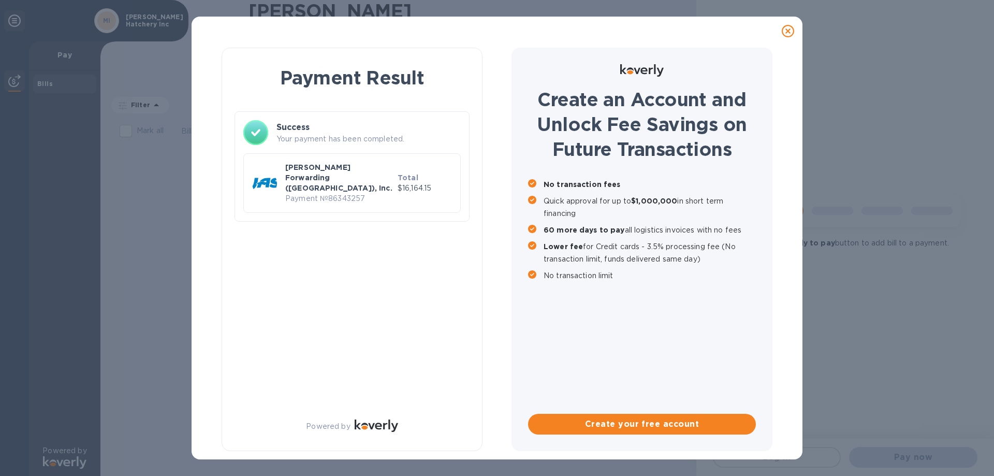
scroll to position [0, 0]
